Goal: Transaction & Acquisition: Download file/media

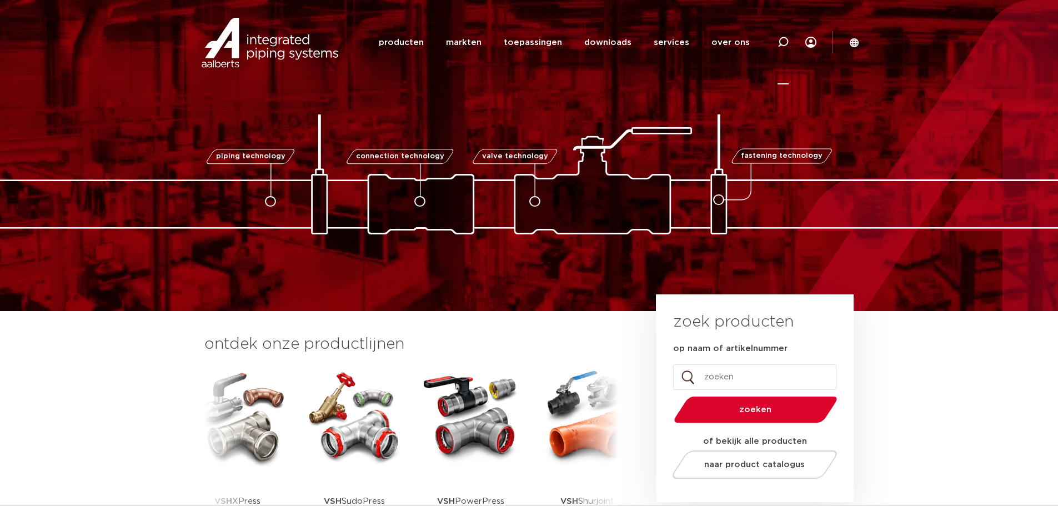
click at [784, 42] on icon at bounding box center [782, 42] width 11 height 11
type input "Xpress koper"
click button "Zoeken" at bounding box center [0, 0] width 0 height 0
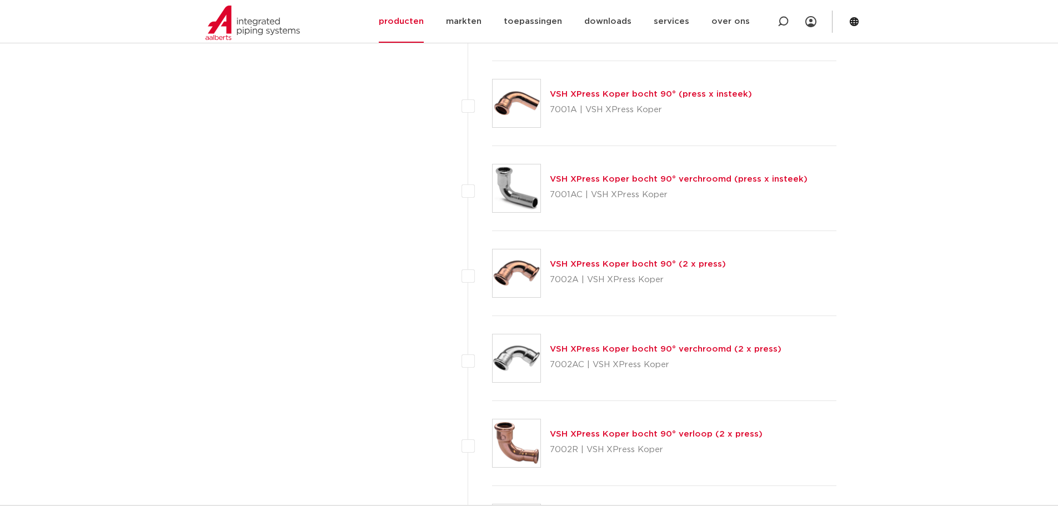
scroll to position [2165, 0]
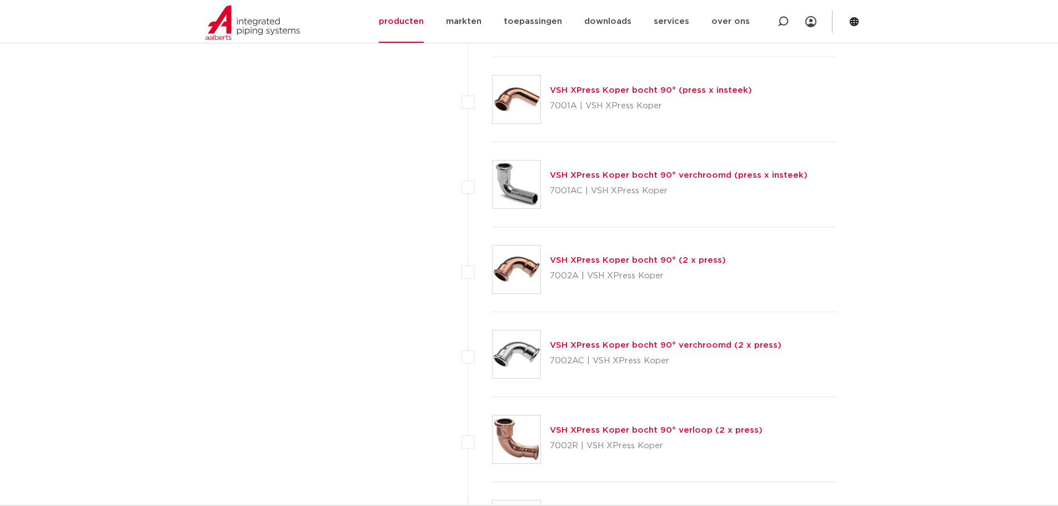
click at [622, 260] on link "VSH XPress Koper bocht 90° (2 x press)" at bounding box center [638, 260] width 176 height 8
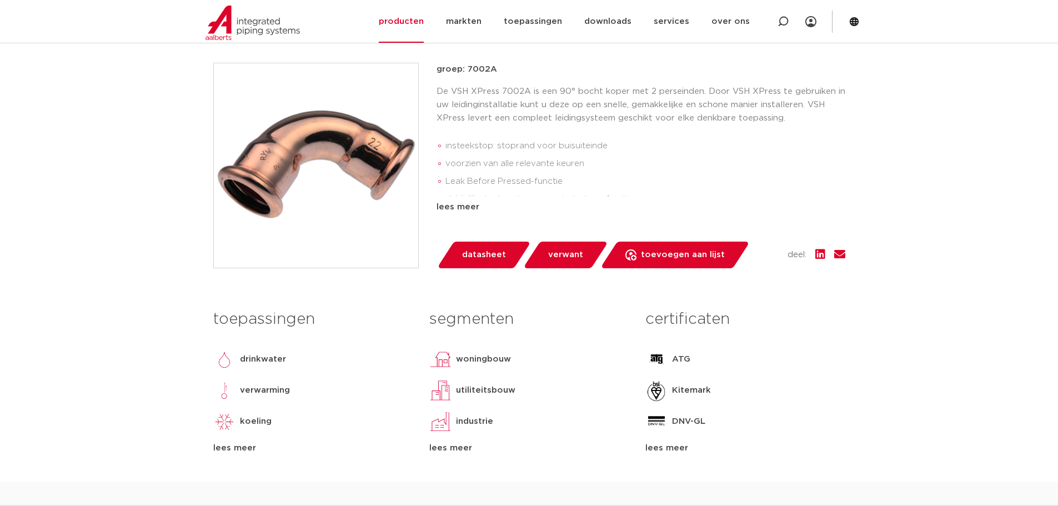
scroll to position [278, 0]
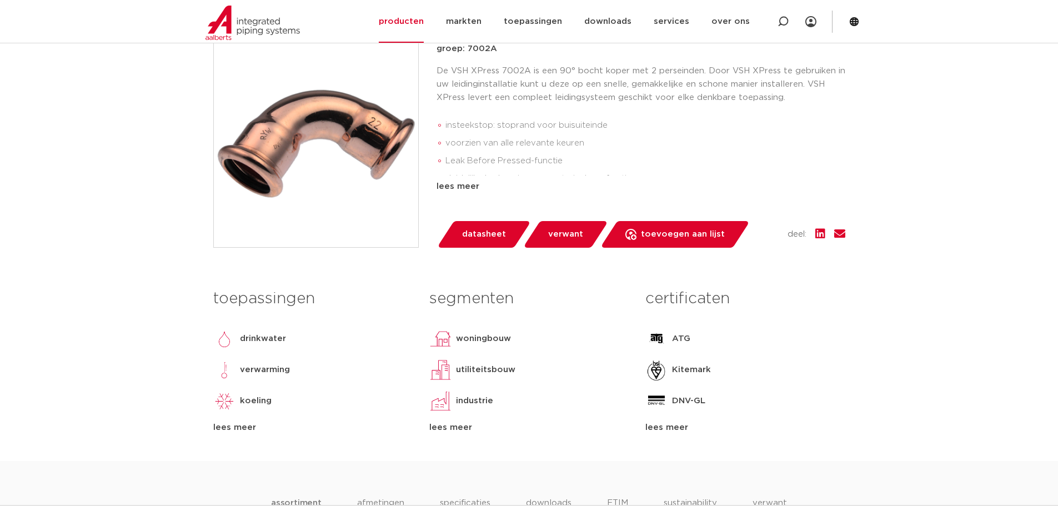
click at [683, 426] on div "lees meer" at bounding box center [744, 427] width 199 height 13
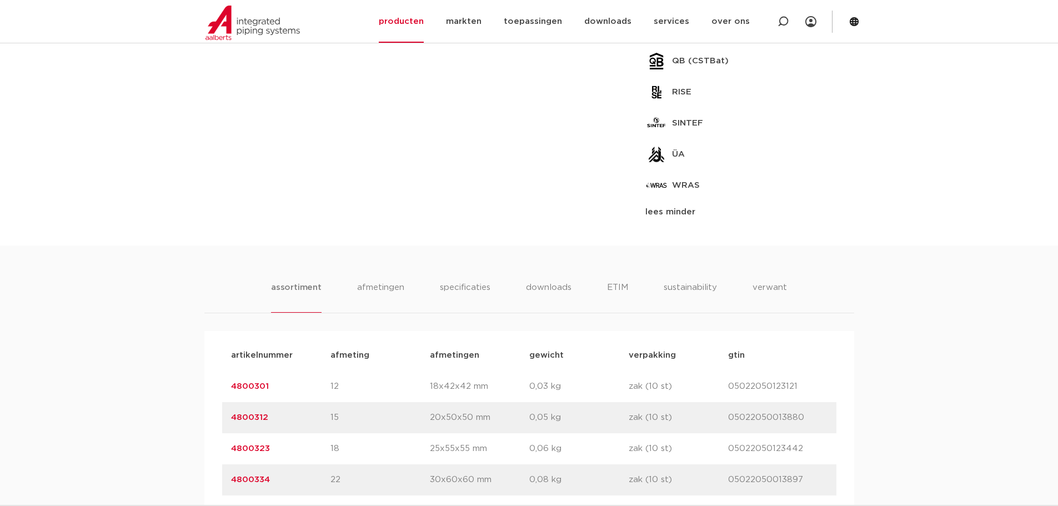
scroll to position [777, 0]
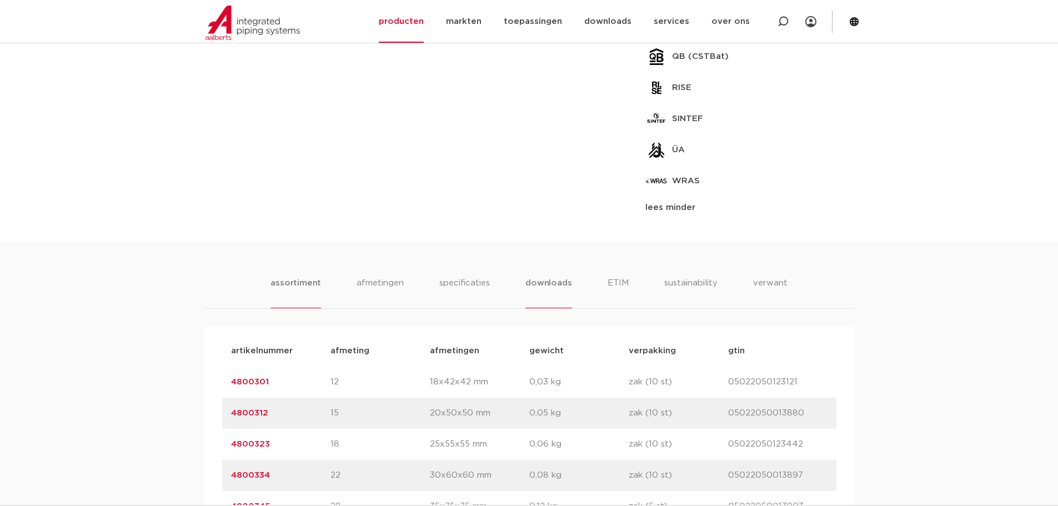
click at [543, 283] on li "downloads" at bounding box center [548, 292] width 46 height 32
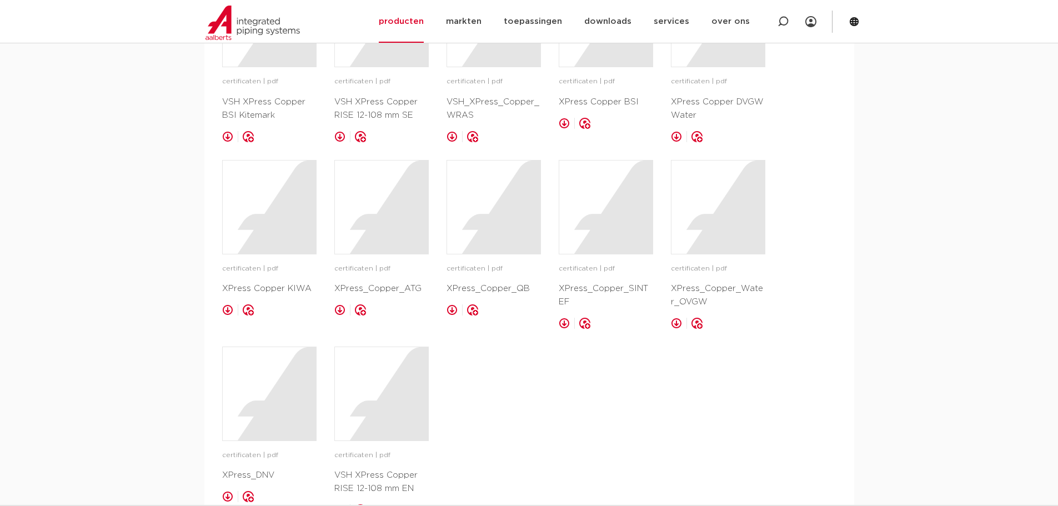
scroll to position [1388, 0]
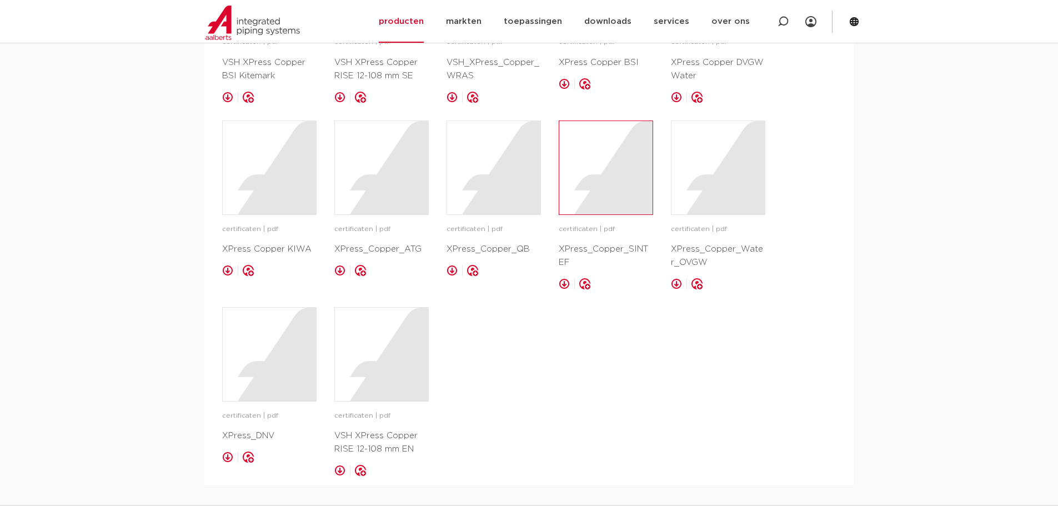
click at [600, 183] on div at bounding box center [605, 167] width 93 height 93
